Goal: Task Accomplishment & Management: Complete application form

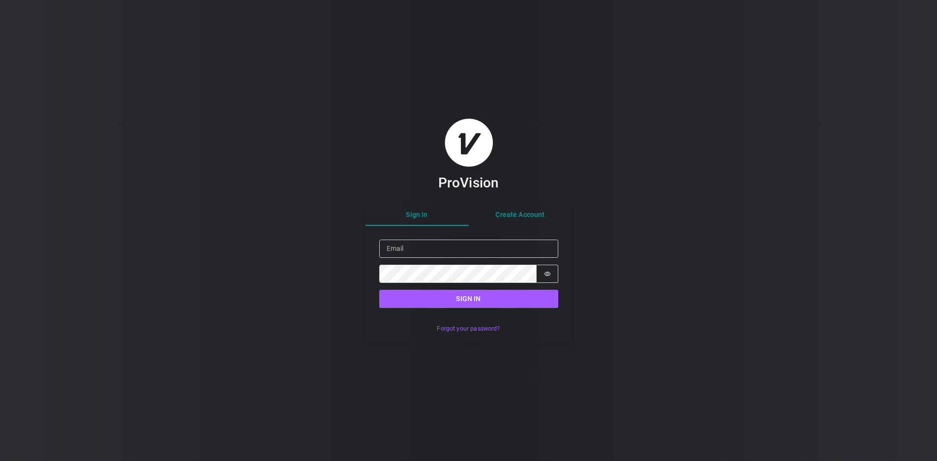
click at [518, 217] on div "Sign In Create Account Sign in Email Password Password is hidden Sign in Forgot…" at bounding box center [468, 274] width 207 height 138
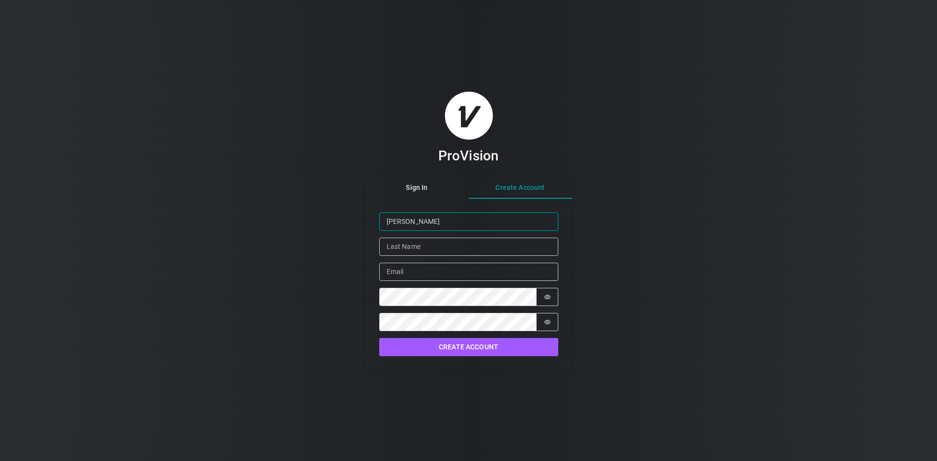
type input "[PERSON_NAME]"
type input "[PERSON_NAME][EMAIL_ADDRESS][DOMAIN_NAME]"
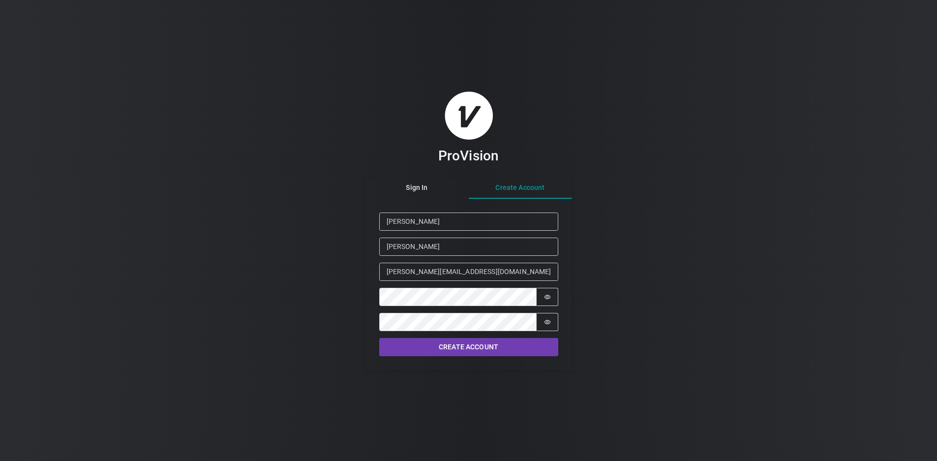
click at [497, 346] on button "Create Account" at bounding box center [468, 347] width 179 height 18
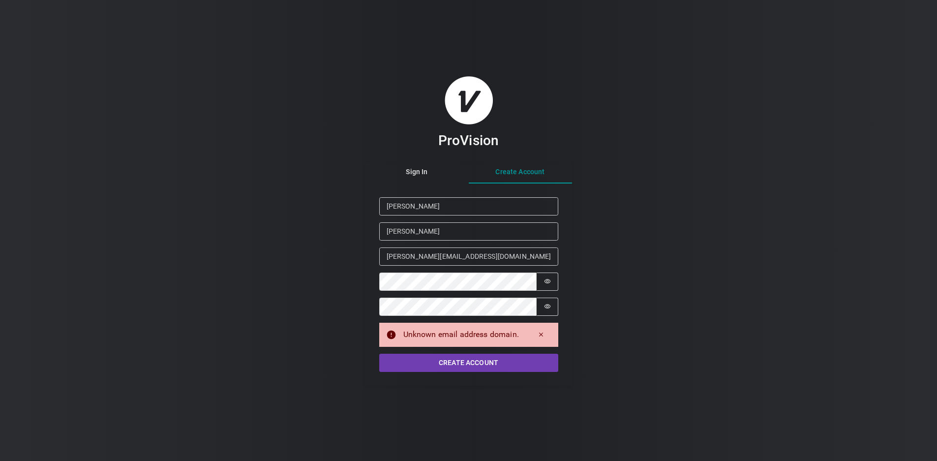
click at [492, 362] on button "Create Account" at bounding box center [468, 363] width 179 height 18
drag, startPoint x: 478, startPoint y: 256, endPoint x: 351, endPoint y: 245, distance: 127.8
click at [352, 247] on div "ProVision Sign In Create Account Given Name [PERSON_NAME] Family Name [PERSON_N…" at bounding box center [468, 230] width 937 height 461
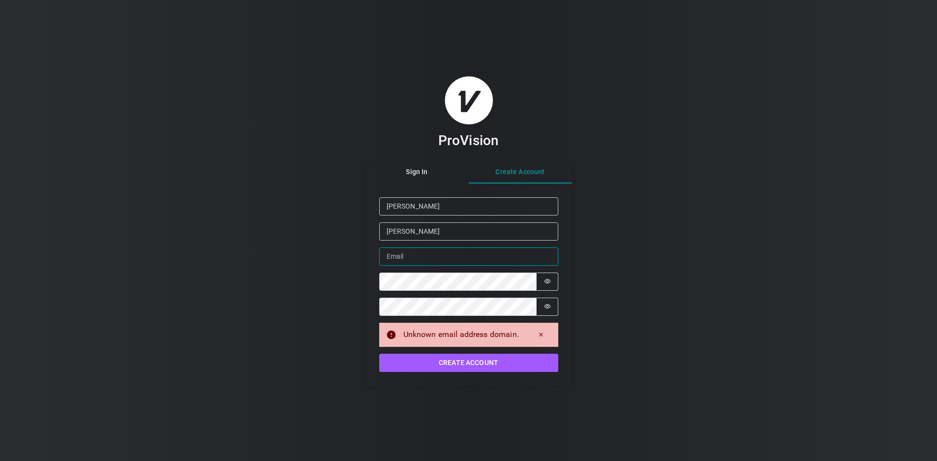
paste input "mailto:[PERSON_NAME][EMAIL_ADDRESS][DOMAIN_NAME]"
click at [408, 255] on input "mailto:[PERSON_NAME][EMAIL_ADDRESS][DOMAIN_NAME]" at bounding box center [468, 256] width 179 height 18
type input "[PERSON_NAME][EMAIL_ADDRESS][DOMAIN_NAME]"
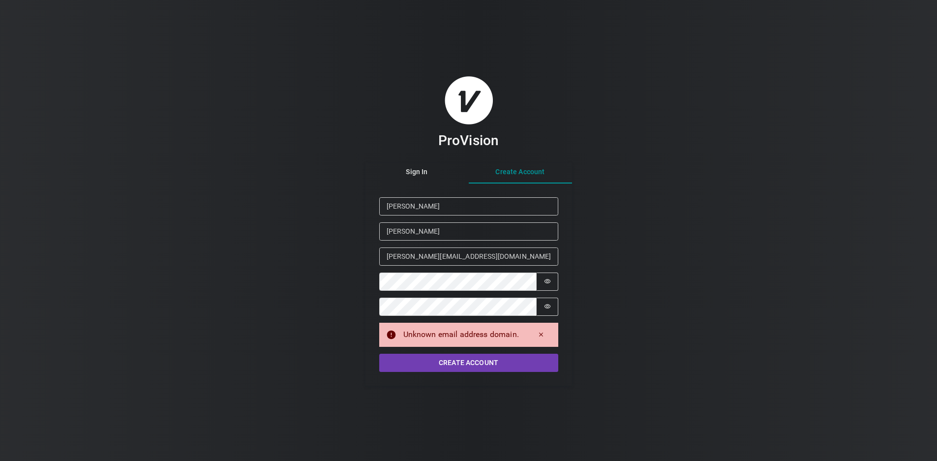
click at [468, 358] on button "Create Account" at bounding box center [468, 363] width 179 height 18
click at [392, 335] on icon at bounding box center [391, 334] width 9 height 9
click at [392, 334] on icon at bounding box center [391, 334] width 9 height 9
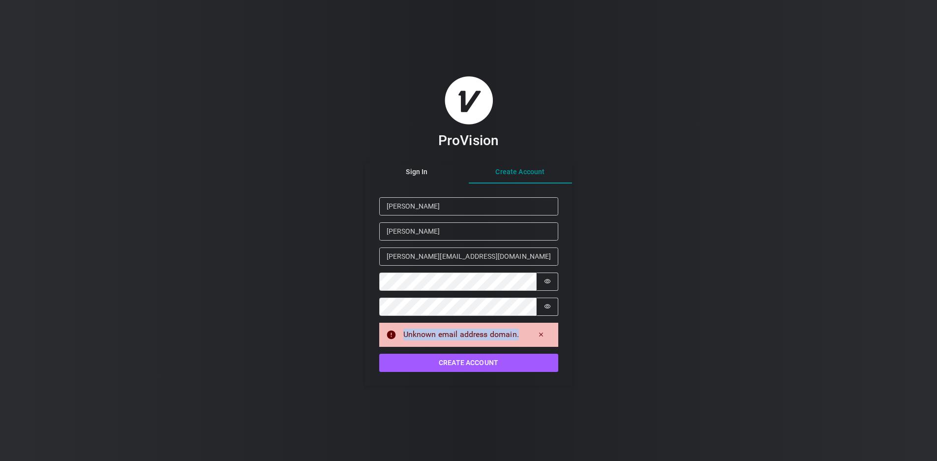
click at [392, 334] on icon at bounding box center [391, 334] width 9 height 9
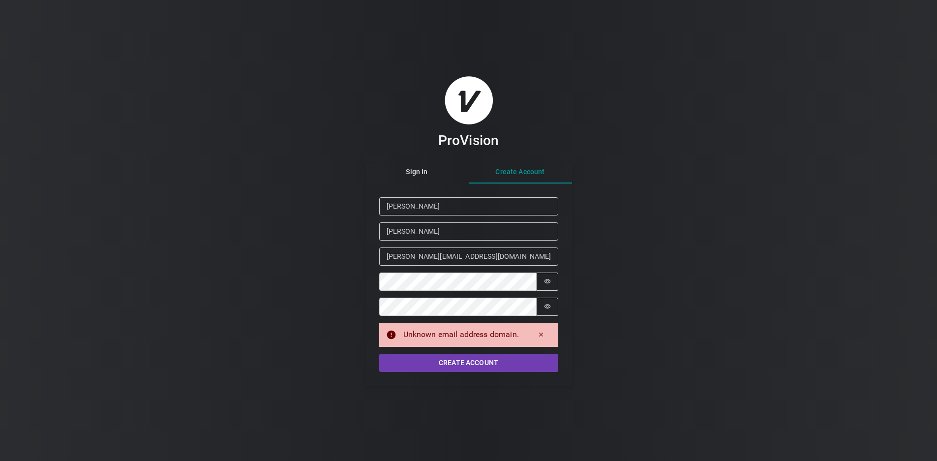
click at [436, 360] on button "Create Account" at bounding box center [468, 363] width 179 height 18
click at [543, 332] on icon "Dismiss alert" at bounding box center [541, 334] width 7 height 7
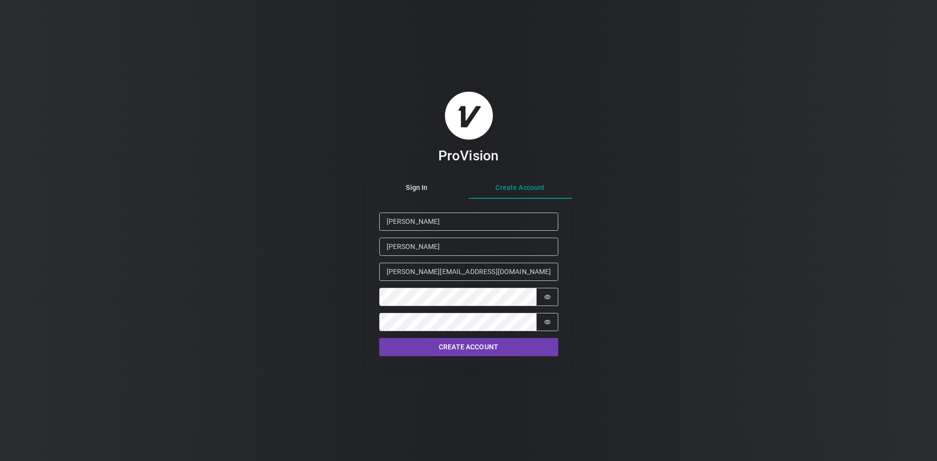
click at [453, 344] on button "Create Account" at bounding box center [468, 347] width 179 height 18
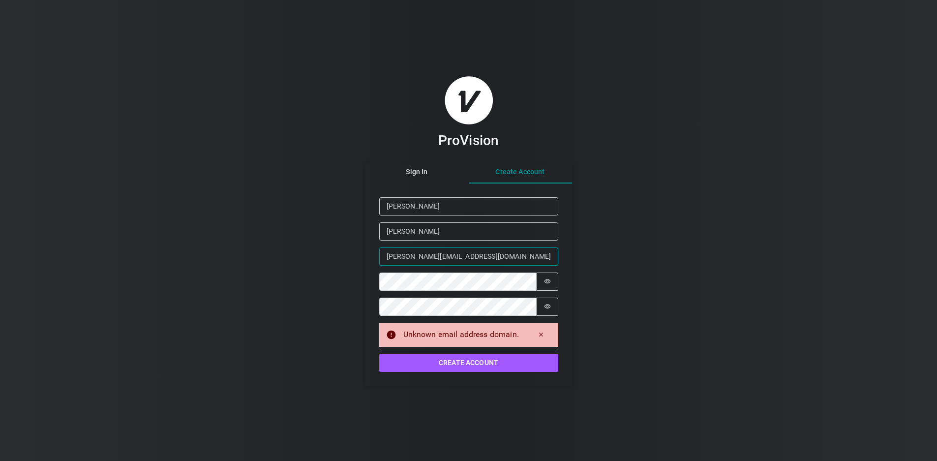
drag, startPoint x: 476, startPoint y: 254, endPoint x: 375, endPoint y: 242, distance: 101.0
click at [373, 246] on form "Given Name [PERSON_NAME] Family Name [PERSON_NAME] Email [PERSON_NAME][EMAIL_AD…" at bounding box center [468, 284] width 207 height 202
click at [419, 174] on div "ProVision Sign In Create Account Given Name [PERSON_NAME] Family Name [PERSON_N…" at bounding box center [468, 231] width 207 height 310
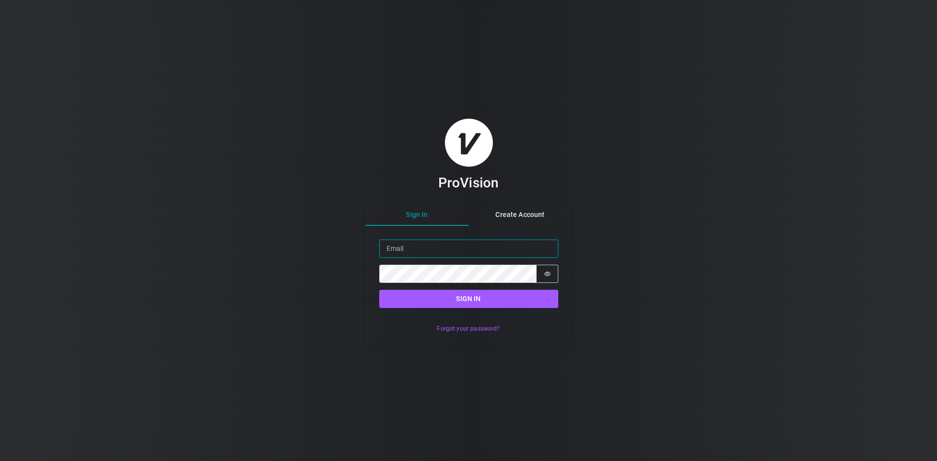
paste input "[PERSON_NAME][EMAIL_ADDRESS][DOMAIN_NAME]"
type input "[PERSON_NAME][EMAIL_ADDRESS][DOMAIN_NAME]"
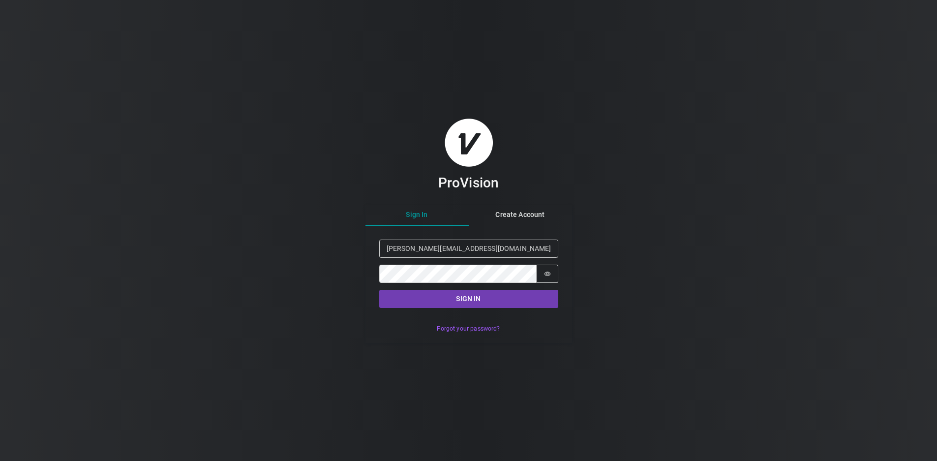
click at [481, 296] on button "Sign in" at bounding box center [468, 299] width 179 height 18
